Goal: Task Accomplishment & Management: Manage account settings

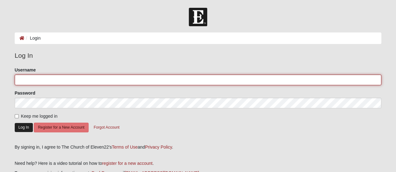
type input "gregggunderson"
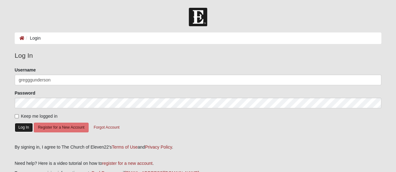
click at [21, 125] on button "Log In" at bounding box center [24, 127] width 18 height 9
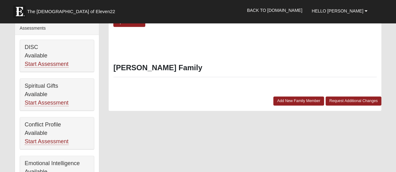
scroll to position [242, 0]
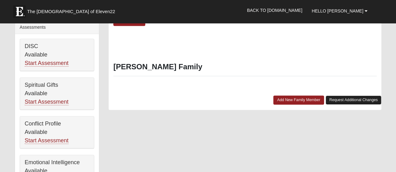
click at [342, 99] on link "Request Additional Changes" at bounding box center [353, 100] width 56 height 9
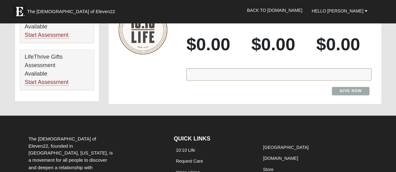
scroll to position [426, 0]
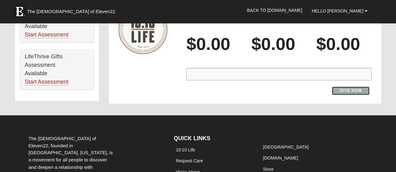
click at [359, 89] on link "Give Now" at bounding box center [351, 91] width 38 height 8
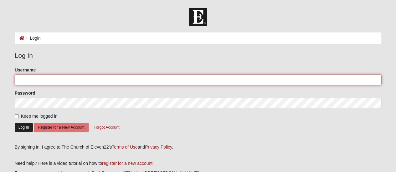
type input "gregggunderson"
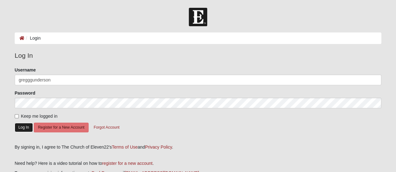
click at [21, 127] on button "Log In" at bounding box center [24, 127] width 18 height 9
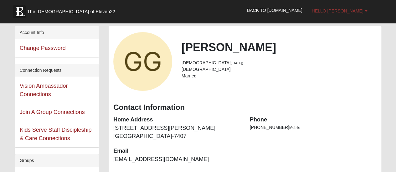
click at [363, 12] on span "Hello [PERSON_NAME]" at bounding box center [338, 10] width 52 height 5
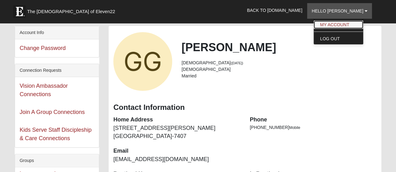
click at [354, 22] on link "My Account" at bounding box center [337, 25] width 49 height 8
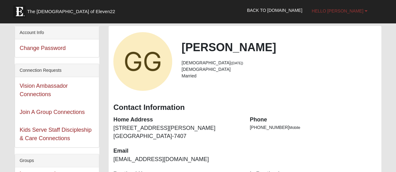
click at [339, 11] on span "Hello [PERSON_NAME]" at bounding box center [338, 10] width 52 height 5
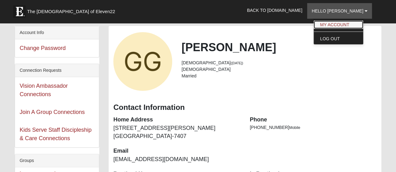
click at [340, 23] on link "My Account" at bounding box center [337, 25] width 49 height 8
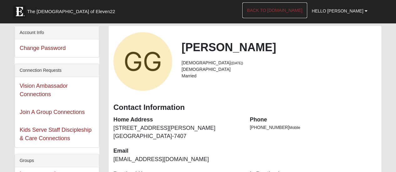
click at [296, 7] on link "Back to [DOMAIN_NAME]" at bounding box center [274, 11] width 65 height 16
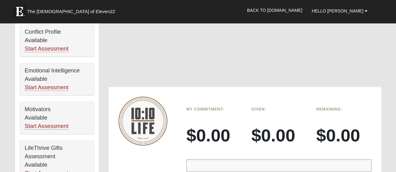
scroll to position [338, 0]
